Goal: Information Seeking & Learning: Learn about a topic

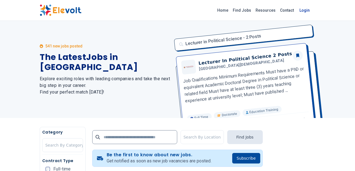
click at [313, 11] on link "Login" at bounding box center [304, 10] width 17 height 11
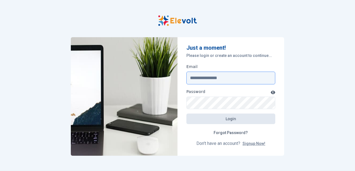
click at [200, 78] on input "Email" at bounding box center [230, 78] width 89 height 13
type input "**********"
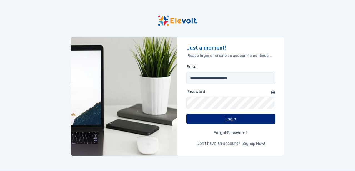
click at [236, 118] on button "Login" at bounding box center [230, 119] width 89 height 11
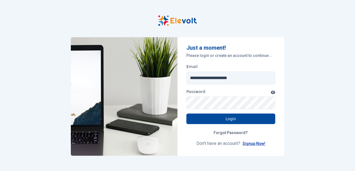
click at [252, 143] on link "Signup Now!" at bounding box center [253, 143] width 23 height 4
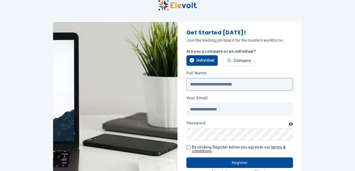
click at [195, 80] on input "Full Name" at bounding box center [239, 84] width 107 height 13
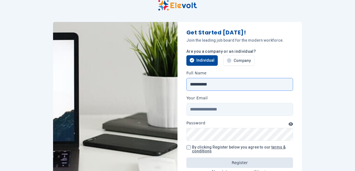
type input "**********"
click at [195, 110] on input "Your Email" at bounding box center [239, 109] width 107 height 13
type input "**********"
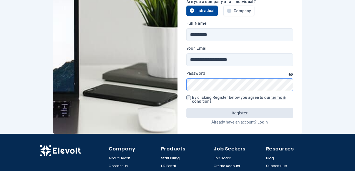
scroll to position [50, 0]
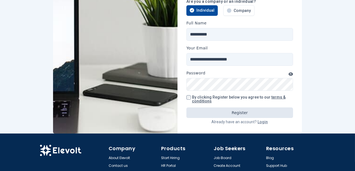
click at [290, 74] on icon "button" at bounding box center [290, 74] width 4 height 4
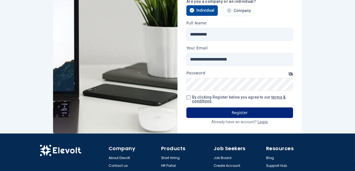
click at [238, 114] on button "Register" at bounding box center [239, 112] width 107 height 11
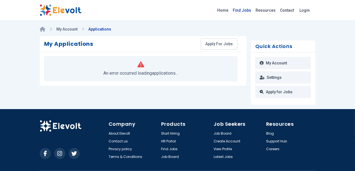
click at [253, 12] on link "Find Jobs" at bounding box center [241, 10] width 23 height 9
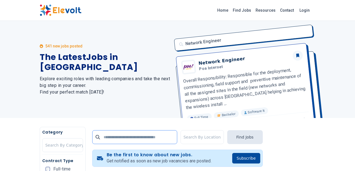
click at [102, 135] on input "text" at bounding box center [134, 137] width 85 height 14
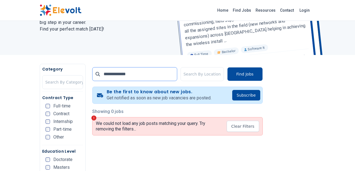
scroll to position [64, 0]
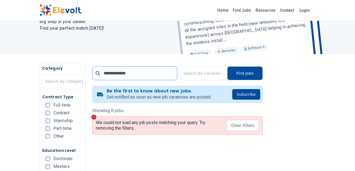
type input "**********"
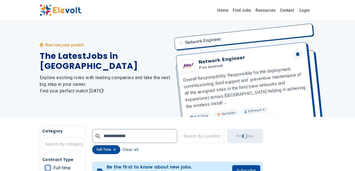
scroll to position [0, 0]
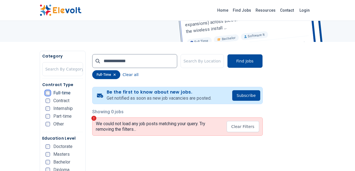
scroll to position [77, 0]
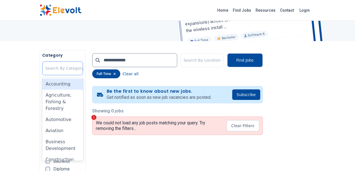
click at [45, 65] on div at bounding box center [64, 68] width 39 height 11
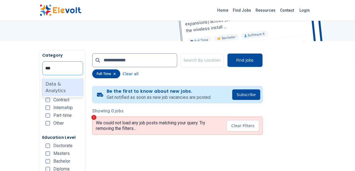
type input "****"
click at [42, 86] on div "Data & Analytics" at bounding box center [62, 88] width 41 height 18
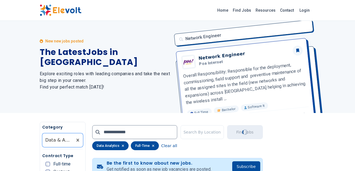
scroll to position [0, 0]
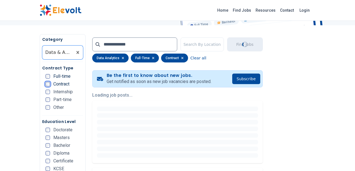
scroll to position [93, 0]
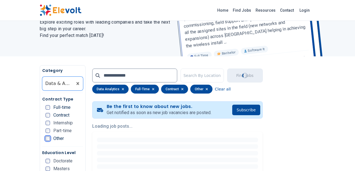
scroll to position [63, 0]
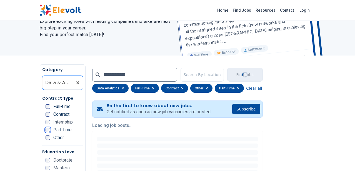
scroll to position [67, 0]
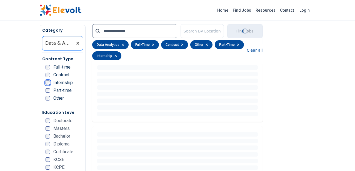
scroll to position [148, 0]
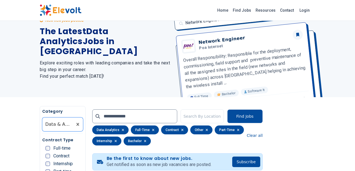
scroll to position [18, 0]
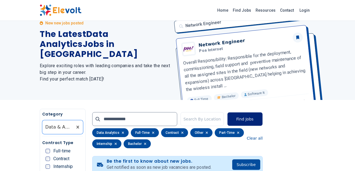
click at [263, 121] on button "Find Jobs" at bounding box center [245, 119] width 36 height 14
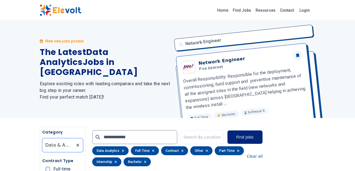
click at [263, 136] on button "Find Jobs" at bounding box center [245, 137] width 36 height 14
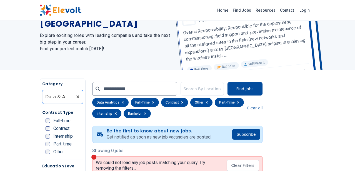
scroll to position [48, 0]
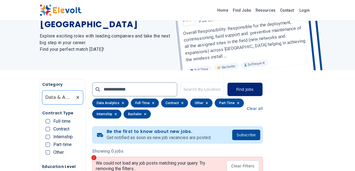
click at [263, 90] on button "Find Jobs" at bounding box center [245, 89] width 36 height 14
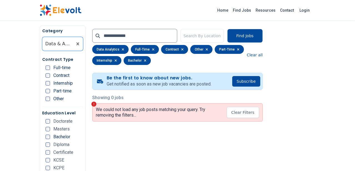
scroll to position [104, 0]
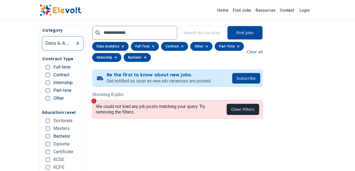
click at [259, 109] on button "Clear Filters" at bounding box center [242, 109] width 32 height 11
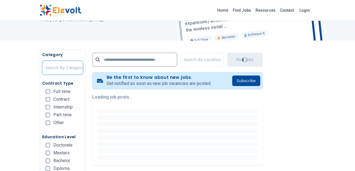
scroll to position [0, 0]
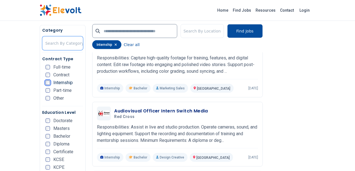
scroll to position [1008, 0]
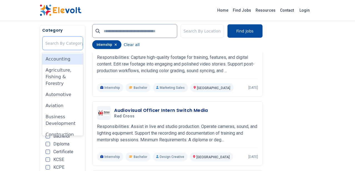
click at [45, 44] on div at bounding box center [64, 43] width 39 height 11
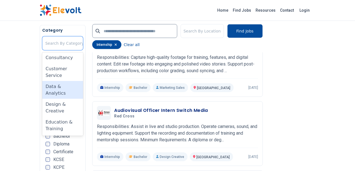
scroll to position [89, 0]
click at [42, 80] on div "Data & Analytics" at bounding box center [62, 89] width 41 height 18
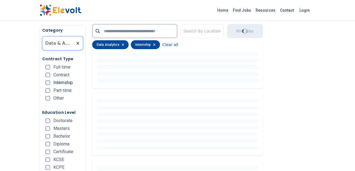
scroll to position [0, 0]
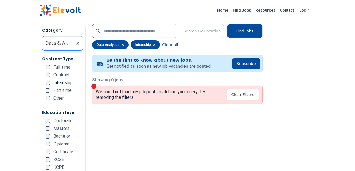
scroll to position [107, 0]
